Goal: Task Accomplishment & Management: Manage account settings

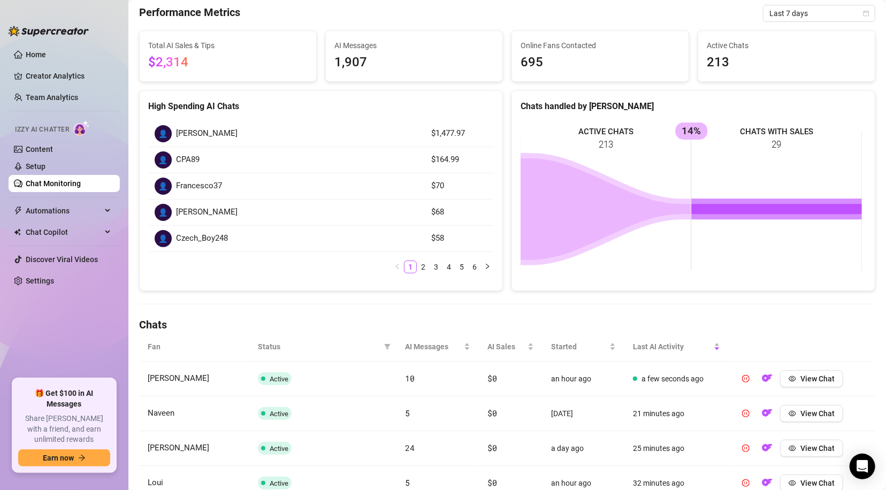
scroll to position [65, 0]
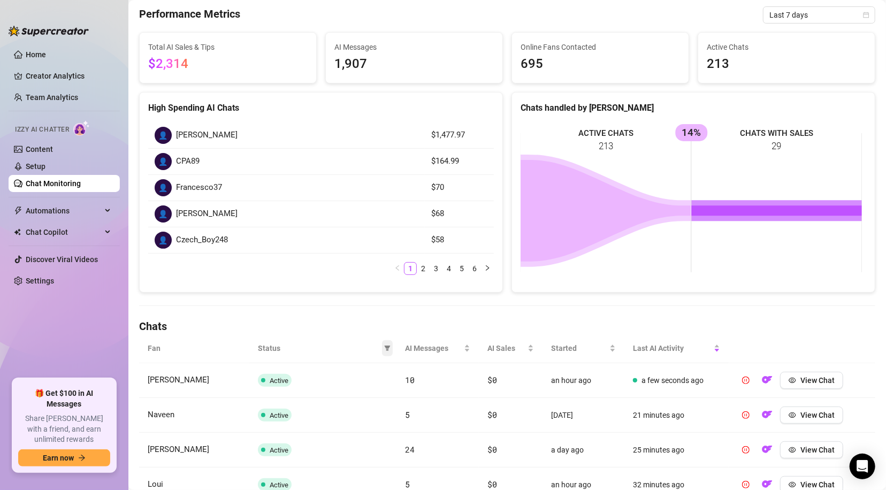
click at [384, 349] on icon "filter" at bounding box center [387, 348] width 6 height 5
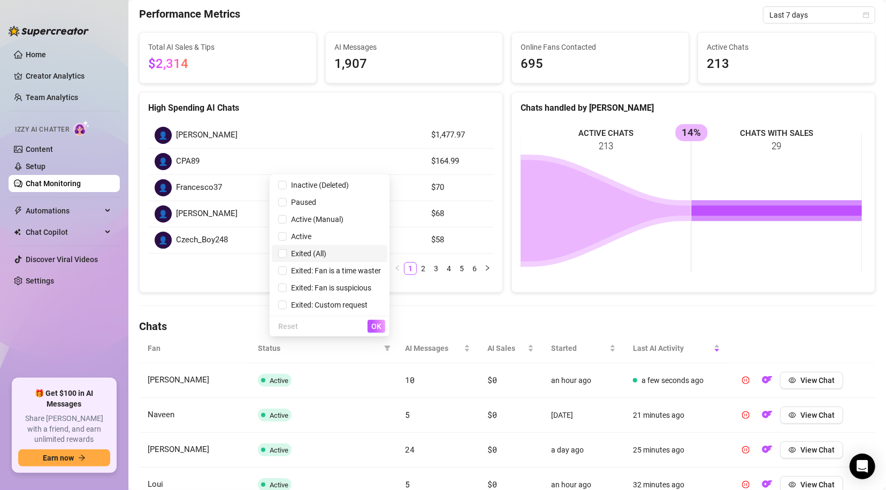
click at [297, 250] on span "Exited (All)" at bounding box center [307, 253] width 40 height 9
checkbox input "true"
click at [370, 326] on button "OK" at bounding box center [376, 326] width 18 height 13
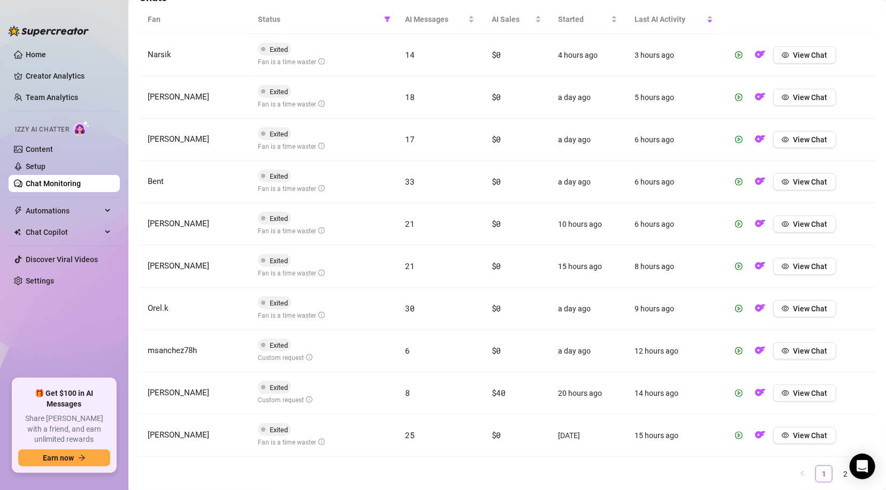
scroll to position [415, 0]
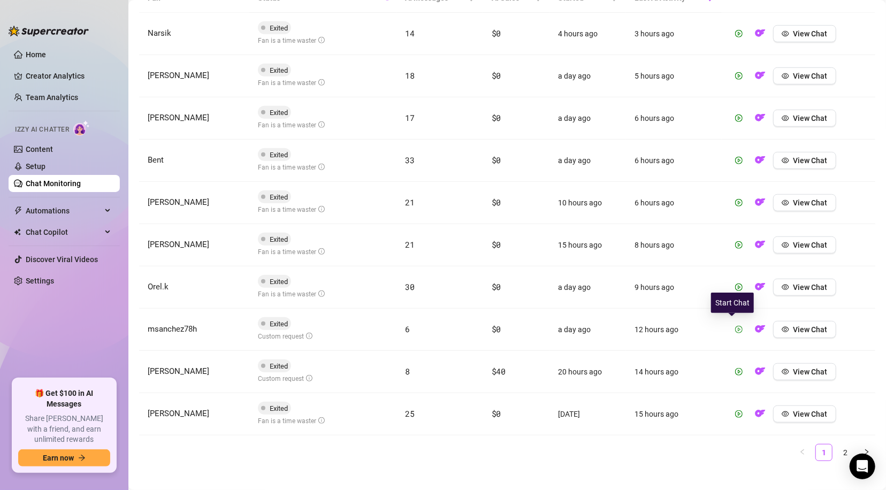
click at [735, 326] on icon "play-circle" at bounding box center [738, 329] width 7 height 7
click at [837, 453] on link "2" at bounding box center [845, 453] width 16 height 16
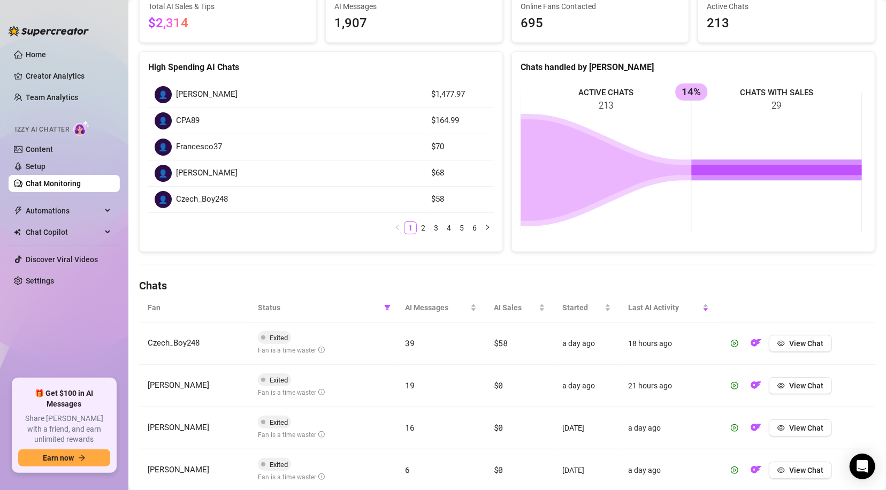
scroll to position [51, 0]
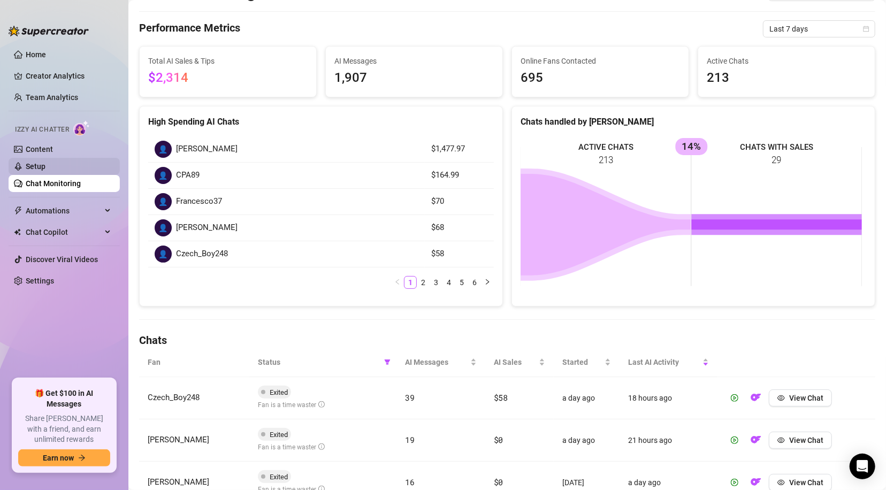
click at [35, 169] on link "Setup" at bounding box center [36, 166] width 20 height 9
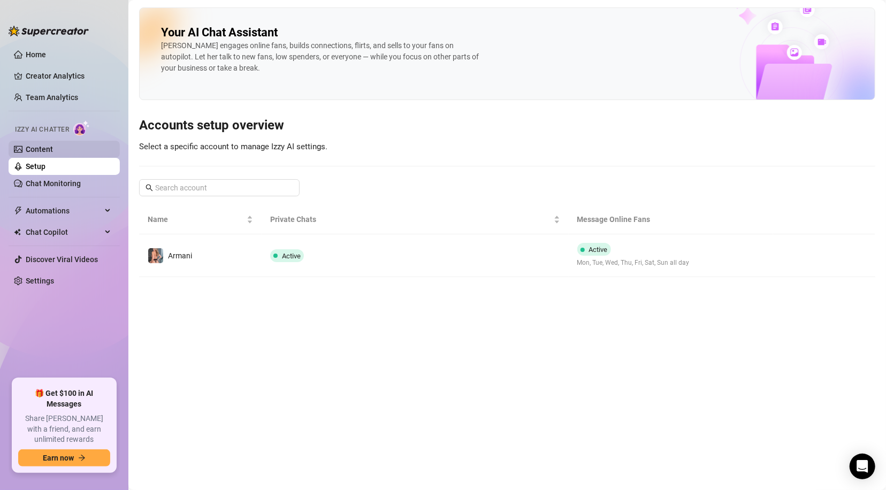
click at [52, 145] on link "Content" at bounding box center [39, 149] width 27 height 9
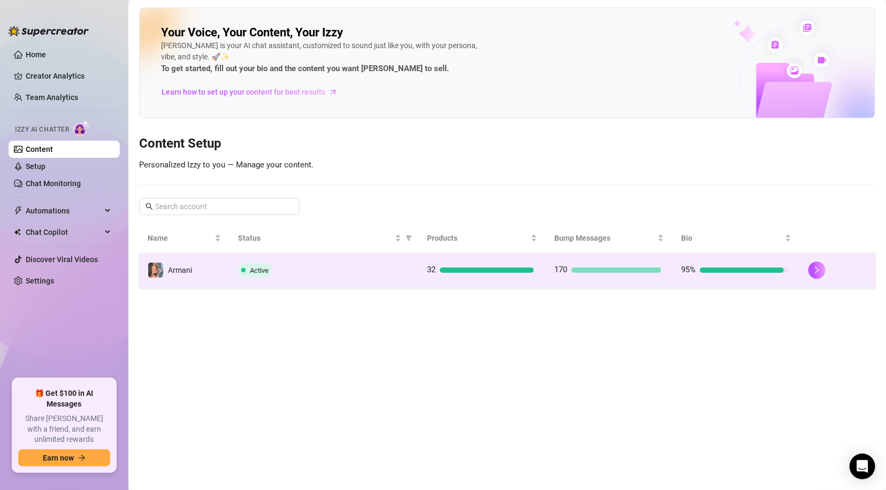
click at [255, 270] on span "Active" at bounding box center [259, 270] width 19 height 8
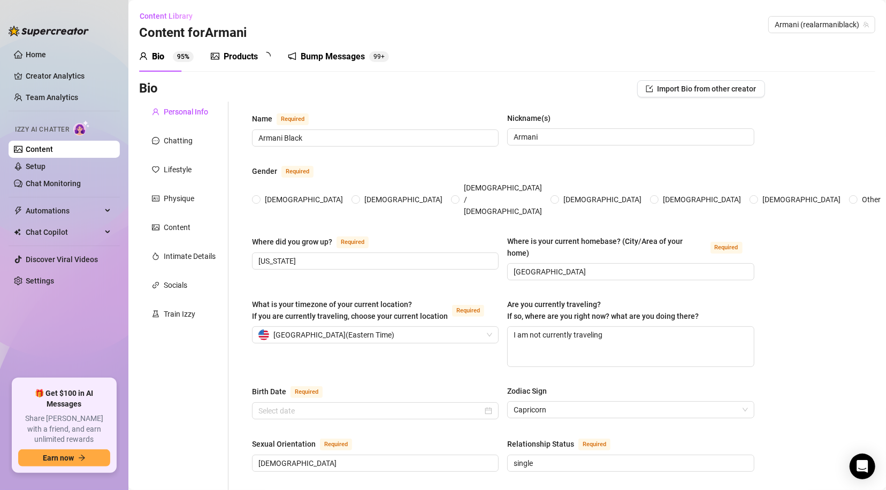
type input "Armani Black"
type input "Armani"
type input "New York"
type input "Fort Lauderdale"
type textarea "I am not currently traveling"
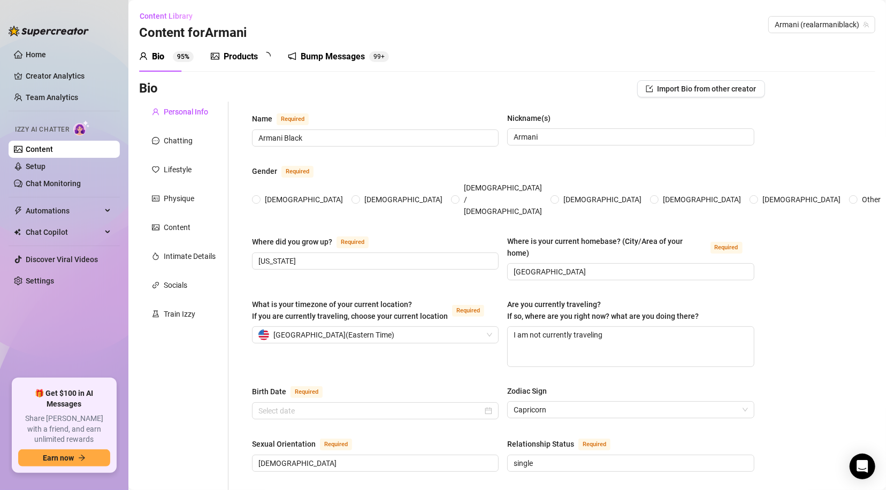
type input "bisexual"
type input "single"
type input "2 dogs I have platinum French bulldog Alfie and a French bulldog/ XL bully mix …"
type input "Adult porn actress."
type input "bartneding in restaurants"
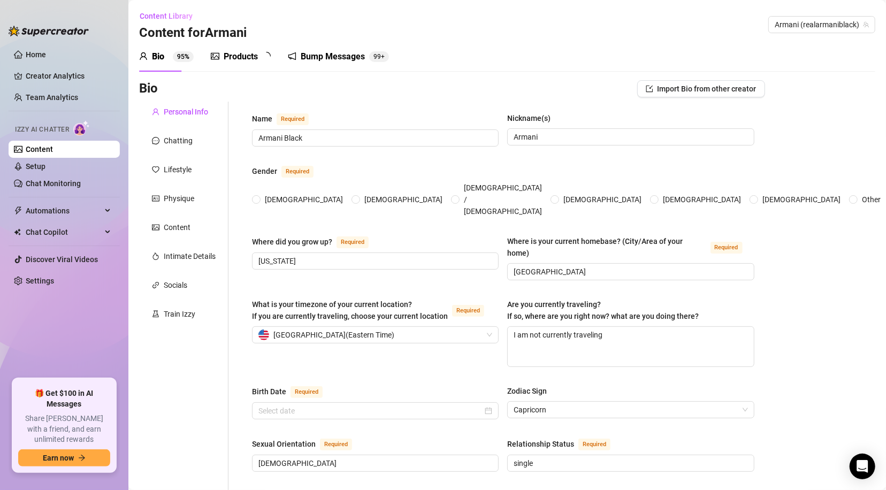
type input "college"
type input "I do not talk about that"
type input "I believe seduction is a language—and I love speaking it fluently. Desire shoul…"
type textarea "My dream is to turn every fantasy into reality. My goal is to keep pushing boun…"
type textarea "I once tried a ‘romantic bubble bath’ scene for the camera… the bubbles won, co…"
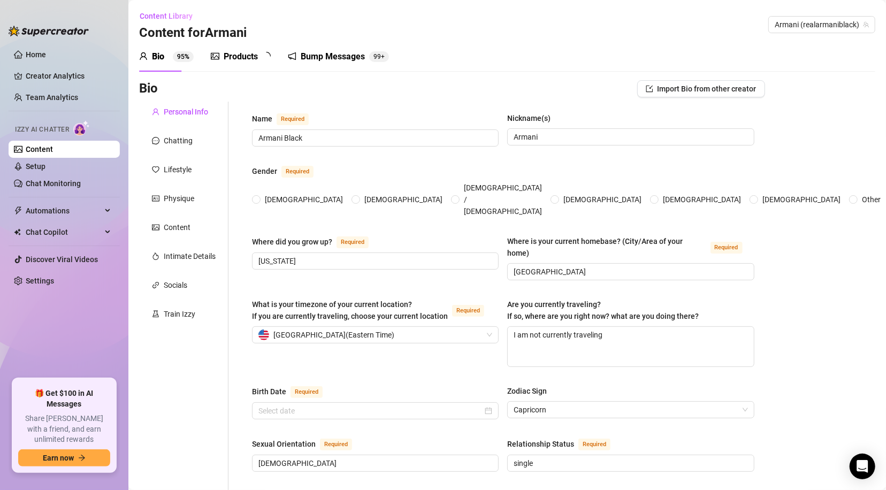
type textarea "I am extremely flexible and I can wink in two different ways—one is innocent, t…"
type textarea "Tips keep the fantasy alive… and maybe earn you a little extra attention 😉"
radio input "true"
type input "December 30th, 1990"
click at [235, 59] on div "Products" at bounding box center [241, 56] width 34 height 13
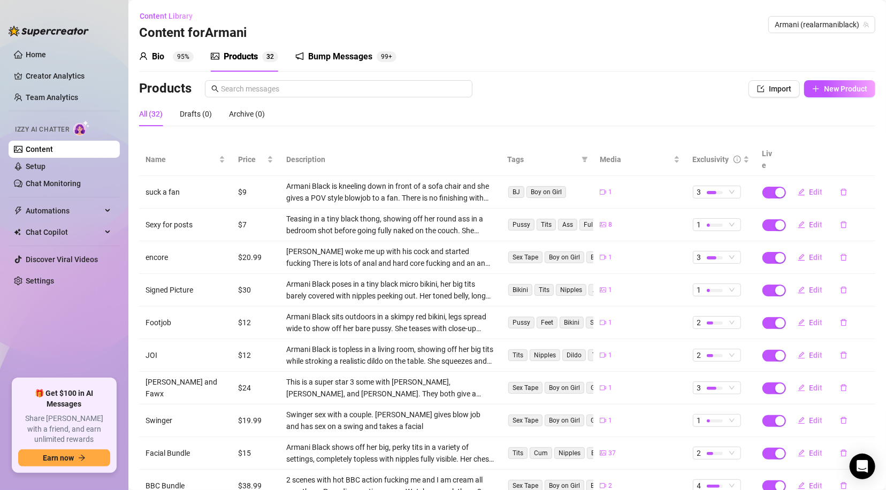
drag, startPoint x: 876, startPoint y: 111, endPoint x: 868, endPoint y: 157, distance: 46.6
click at [868, 157] on main "Content Library Content for Armani Armani (realarmaniblack) Bio 95% Products 3 …" at bounding box center [506, 282] width 757 height 564
click at [872, 121] on main "Content Library Content for Armani Armani (realarmaniblack) Bio 95% Products 3 …" at bounding box center [506, 282] width 757 height 564
click at [677, 67] on div "Bio 95% Products 3 2 Bump Messages 99+" at bounding box center [507, 57] width 736 height 30
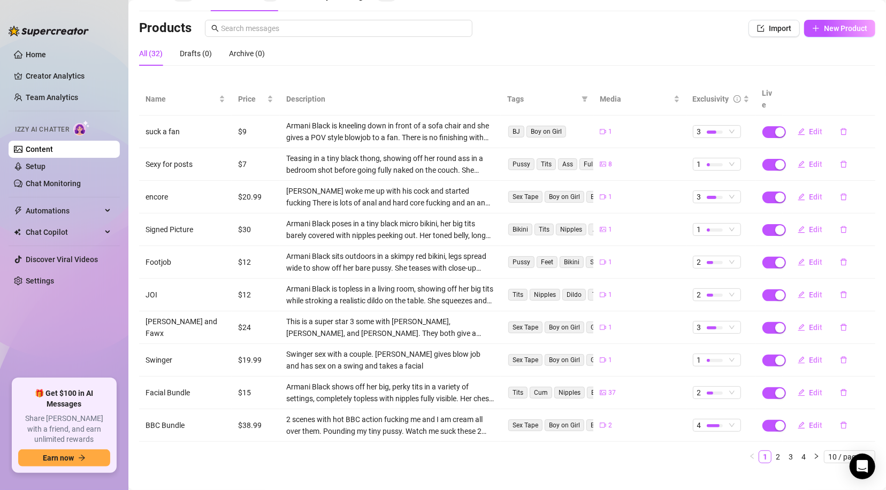
scroll to position [62, 0]
click at [772, 450] on link "2" at bounding box center [778, 456] width 12 height 12
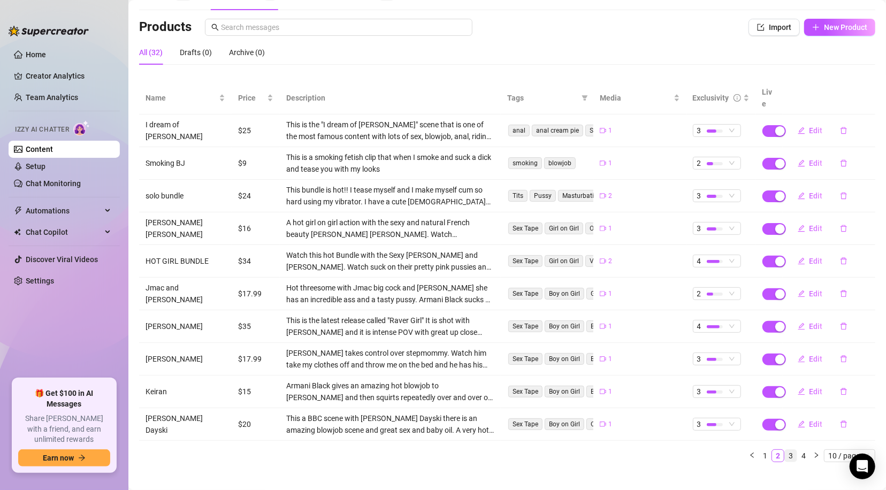
click at [785, 450] on link "3" at bounding box center [791, 456] width 12 height 12
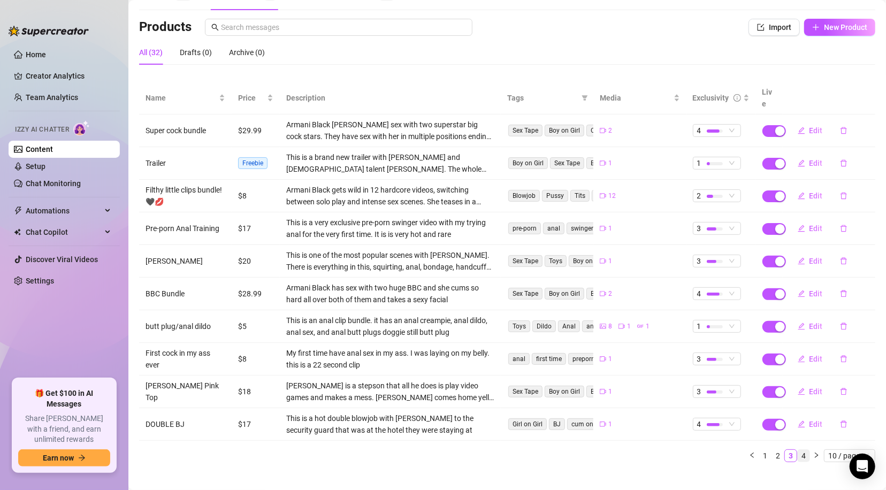
click at [798, 450] on link "4" at bounding box center [804, 456] width 12 height 12
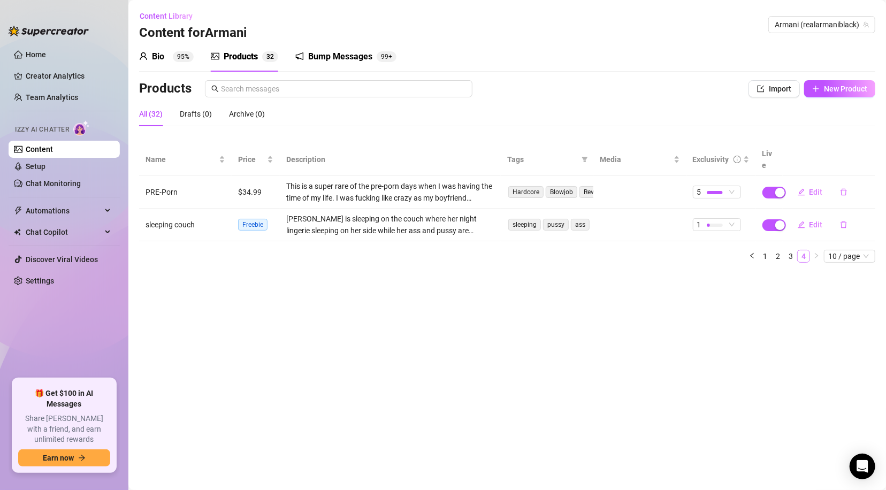
scroll to position [0, 0]
click at [790, 250] on link "3" at bounding box center [791, 256] width 12 height 12
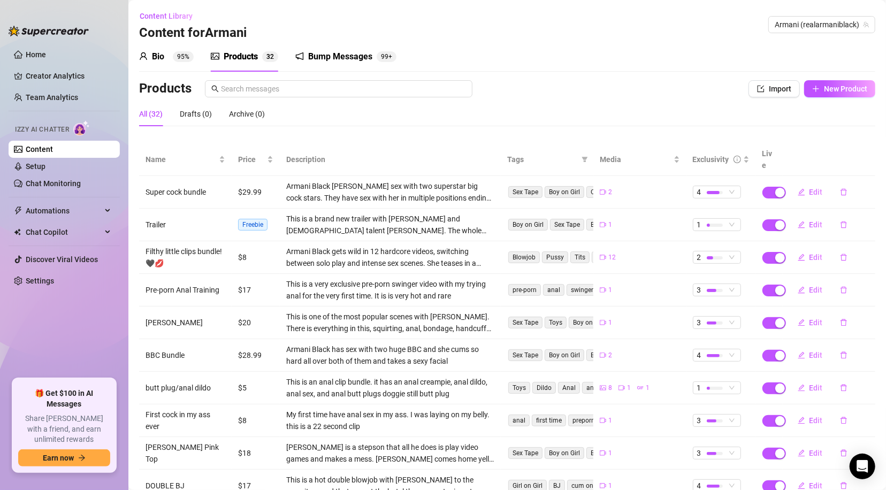
scroll to position [62, 0]
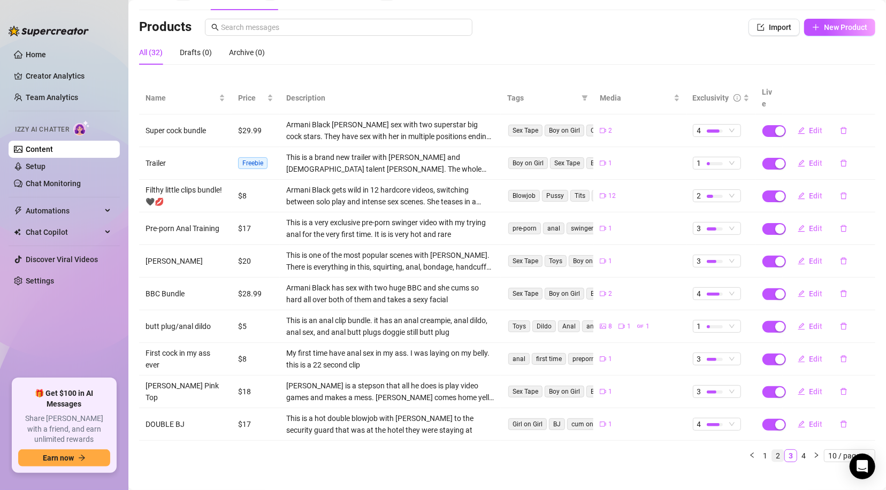
click at [772, 450] on link "2" at bounding box center [778, 456] width 12 height 12
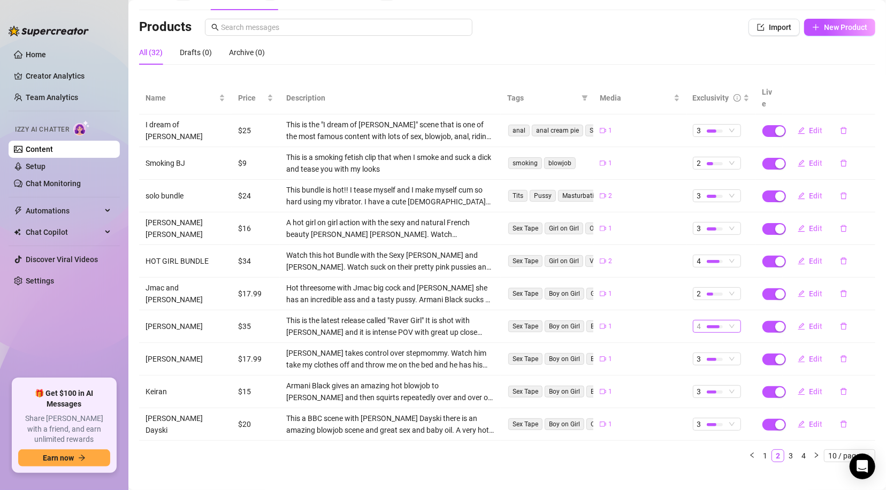
click at [727, 320] on span "4" at bounding box center [717, 326] width 40 height 12
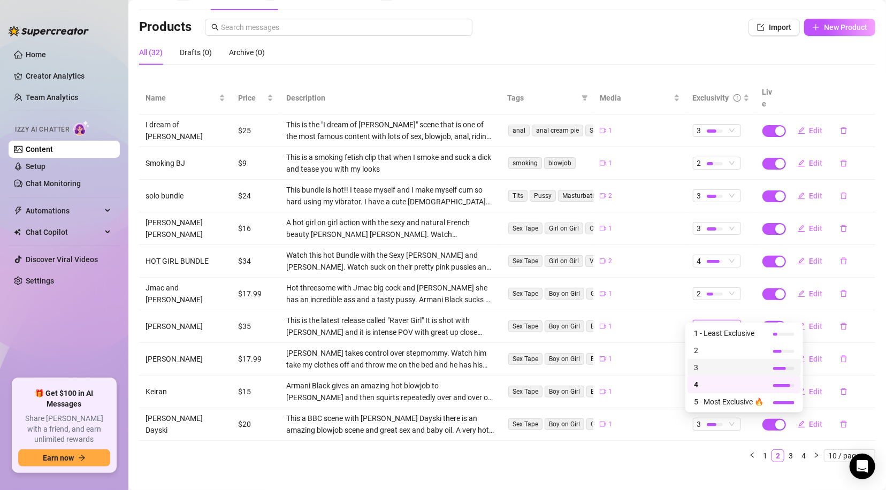
click at [706, 365] on span "3" at bounding box center [729, 368] width 70 height 12
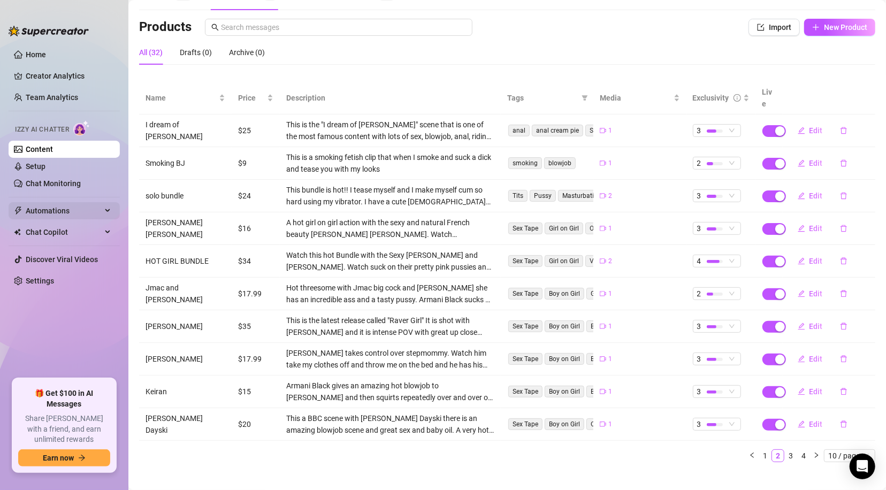
click at [56, 207] on span "Automations" at bounding box center [64, 210] width 76 height 17
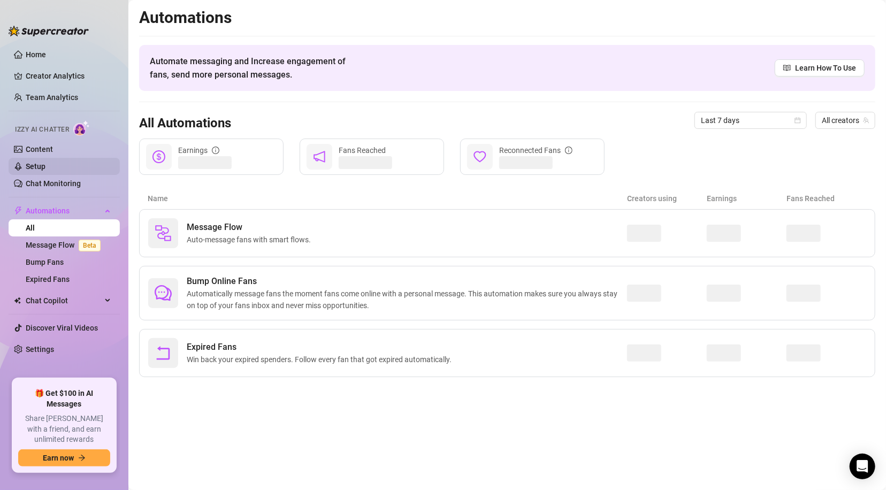
click at [26, 165] on link "Setup" at bounding box center [36, 166] width 20 height 9
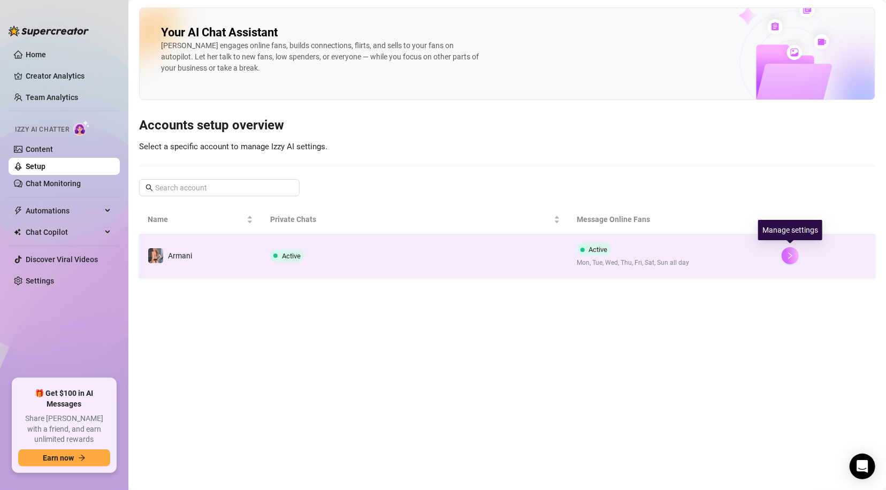
click at [793, 255] on icon "right" at bounding box center [789, 255] width 7 height 7
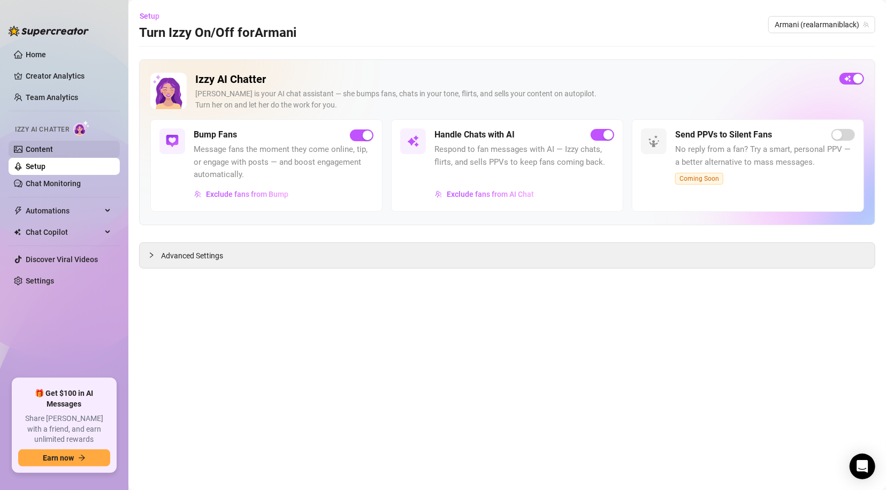
click at [36, 145] on link "Content" at bounding box center [39, 149] width 27 height 9
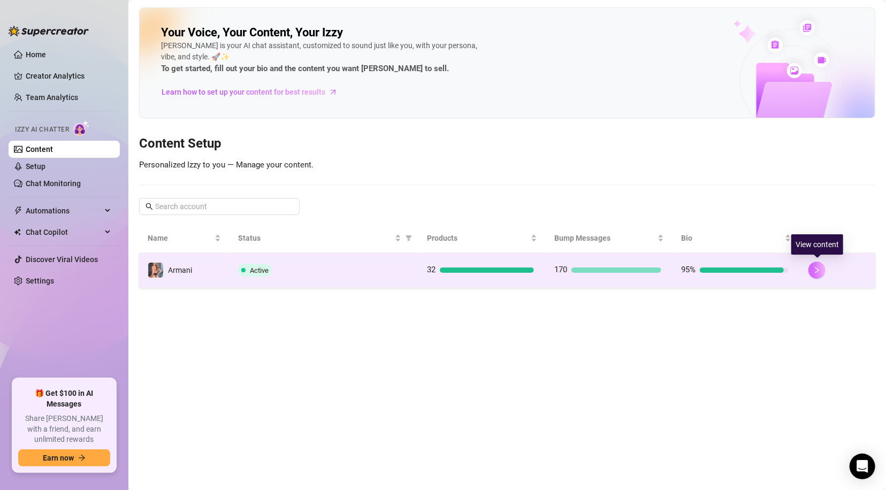
click at [817, 271] on icon "right" at bounding box center [816, 269] width 7 height 7
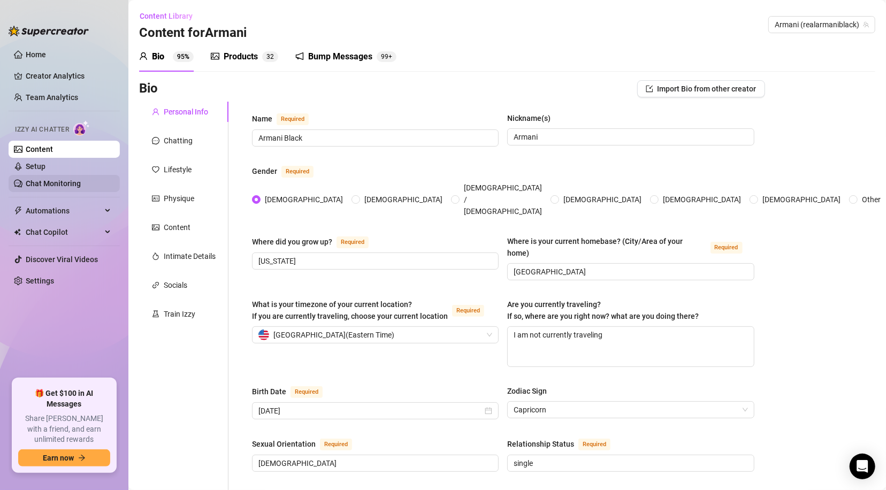
click at [26, 183] on link "Chat Monitoring" at bounding box center [53, 183] width 55 height 9
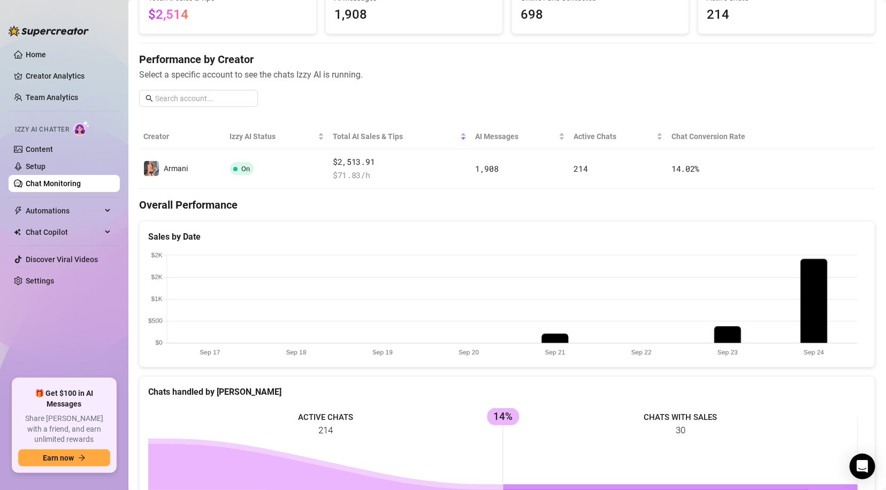
scroll to position [79, 0]
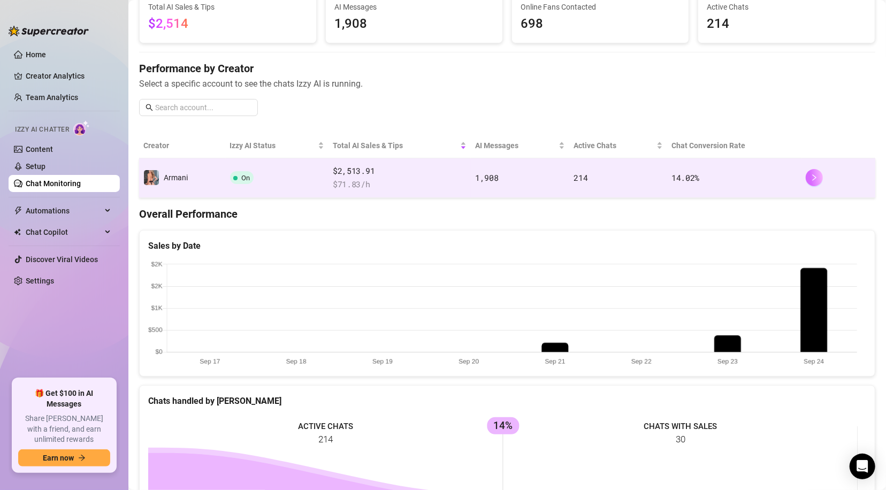
click at [811, 178] on button "button" at bounding box center [814, 177] width 17 height 17
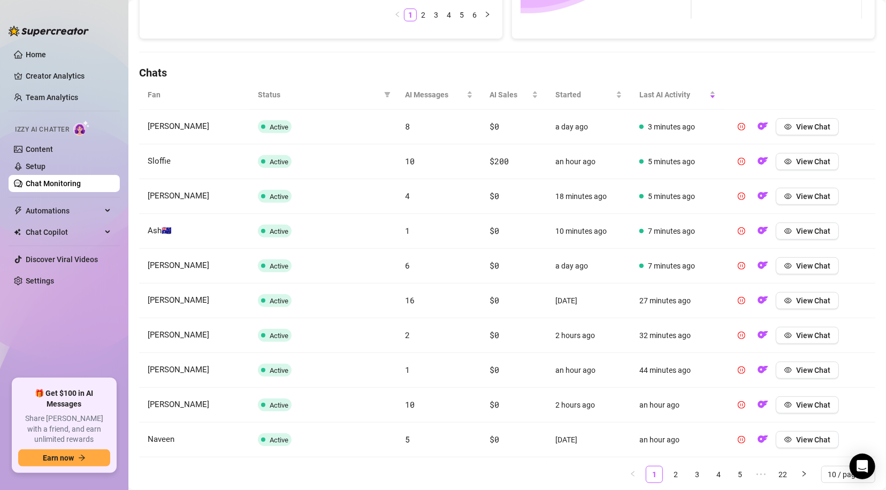
scroll to position [350, 0]
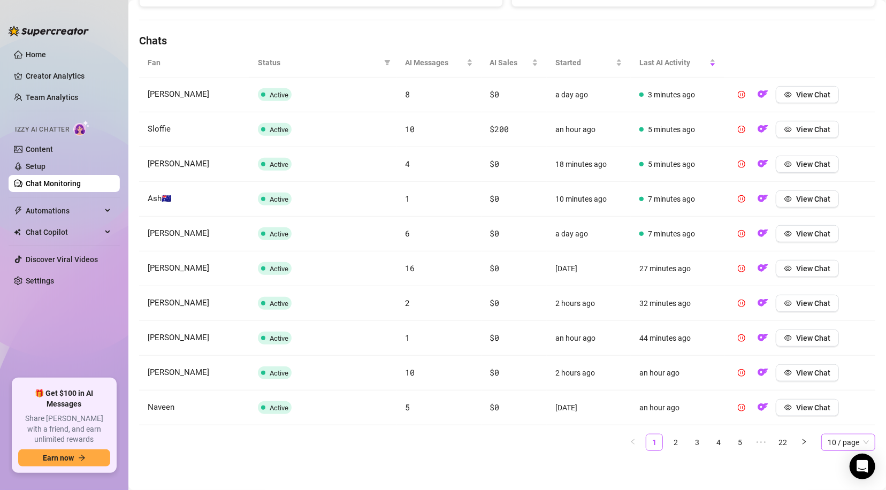
click at [838, 442] on span "10 / page" at bounding box center [848, 442] width 41 height 16
click at [833, 420] on div "100 / page" at bounding box center [848, 421] width 37 height 12
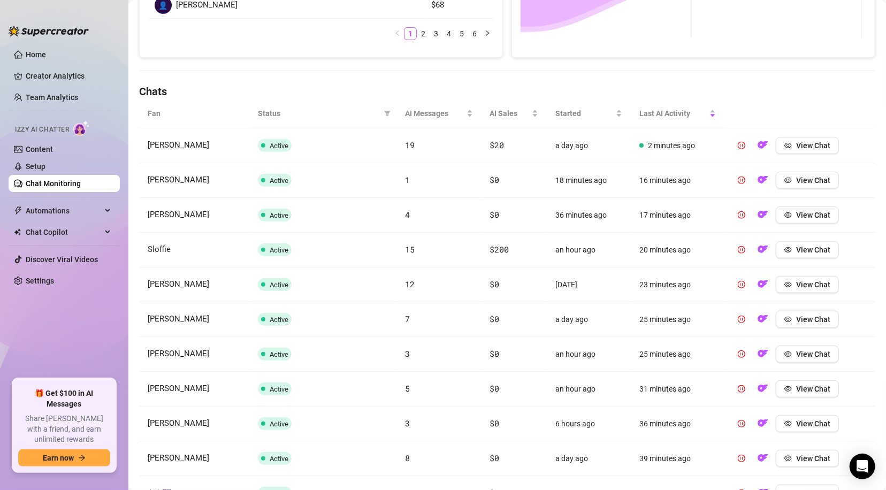
scroll to position [0, 0]
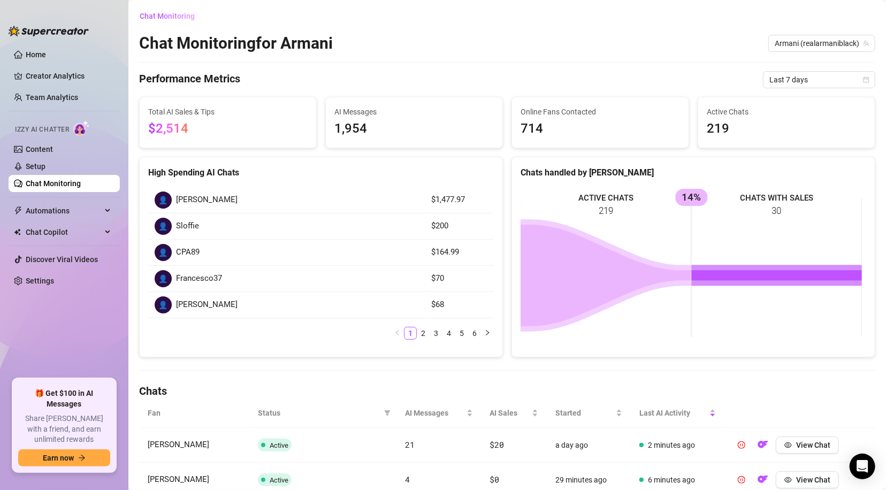
drag, startPoint x: 876, startPoint y: 162, endPoint x: 877, endPoint y: 190, distance: 28.4
click at [877, 190] on div "Chat Monitoring Chat Monitoring for Armani Armani (realarmaniblack) Performance…" at bounding box center [506, 245] width 757 height 490
click at [298, 73] on div "Performance Metrics Last 7 days" at bounding box center [507, 79] width 736 height 17
click at [846, 84] on span "Last 7 days" at bounding box center [818, 80] width 99 height 16
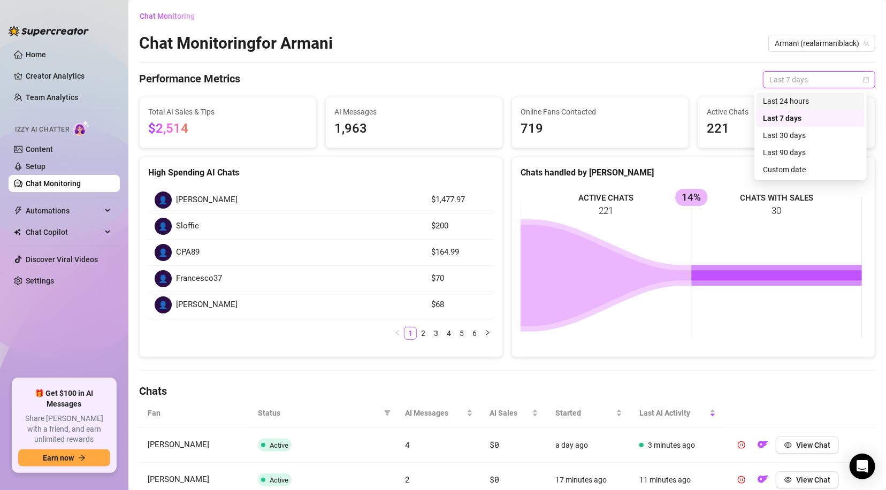
click at [784, 103] on div "Last 24 hours" at bounding box center [810, 101] width 95 height 12
